Goal: Transaction & Acquisition: Purchase product/service

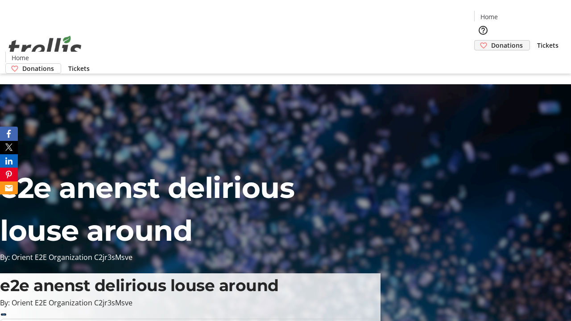
click at [491, 41] on span "Donations" at bounding box center [507, 45] width 32 height 9
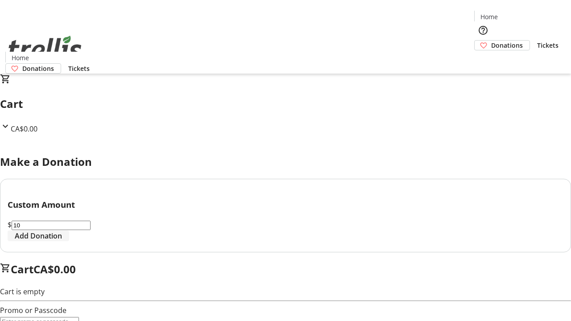
click at [62, 241] on span "Add Donation" at bounding box center [38, 236] width 47 height 11
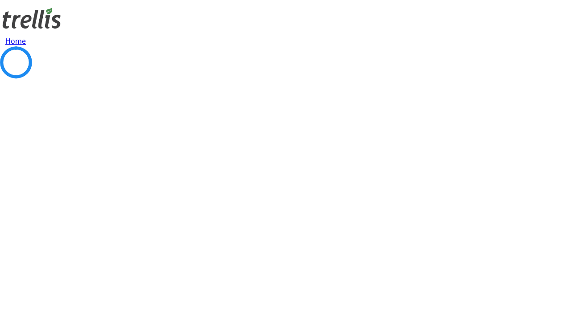
select select "CA"
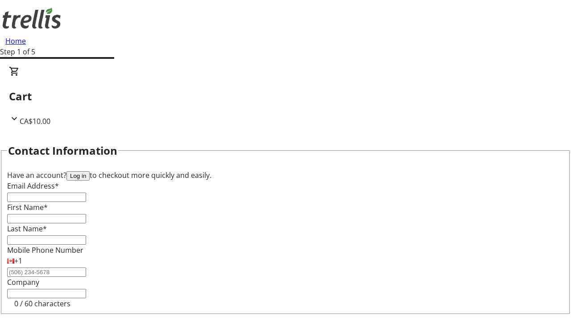
click at [90, 171] on button "Log in" at bounding box center [77, 175] width 23 height 9
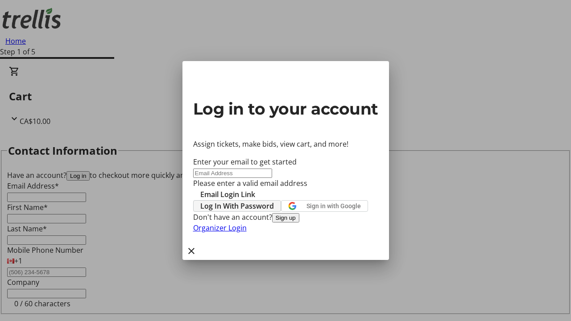
click at [274, 201] on span "Log In With Password" at bounding box center [237, 206] width 74 height 11
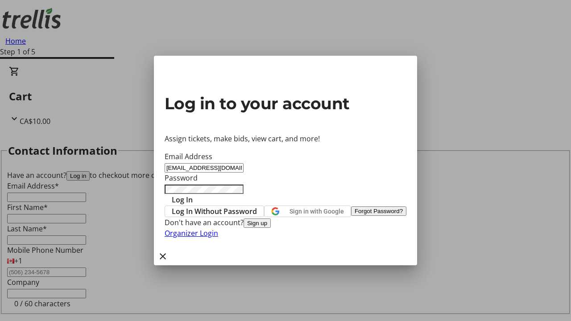
type input "[EMAIL_ADDRESS][DOMAIN_NAME]"
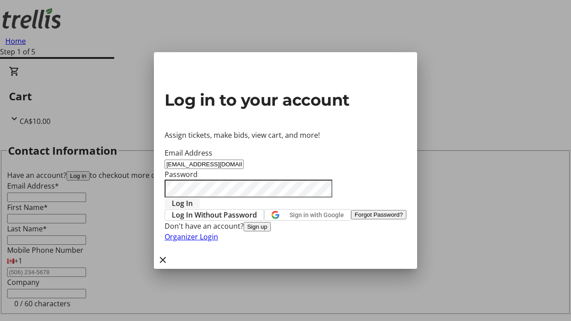
click at [193, 198] on span "Log In" at bounding box center [182, 203] width 21 height 11
